Goal: Browse casually: Explore the website without a specific task or goal

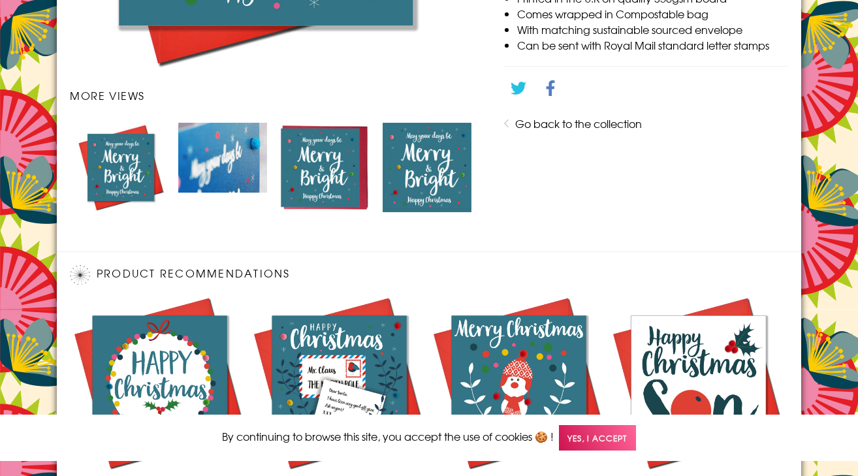
scroll to position [865, 0]
